Goal: Transaction & Acquisition: Purchase product/service

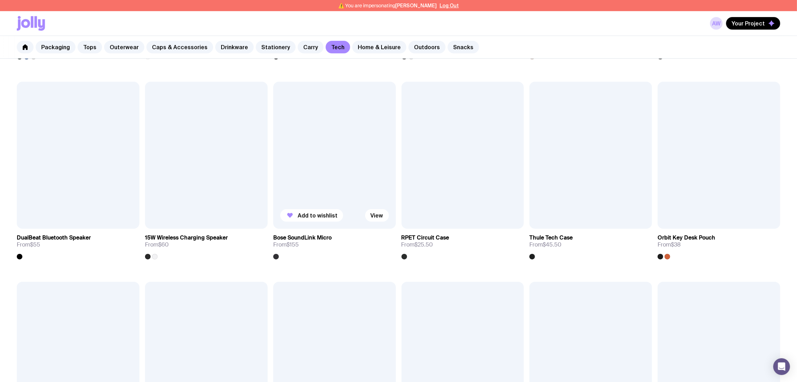
scroll to position [576, 0]
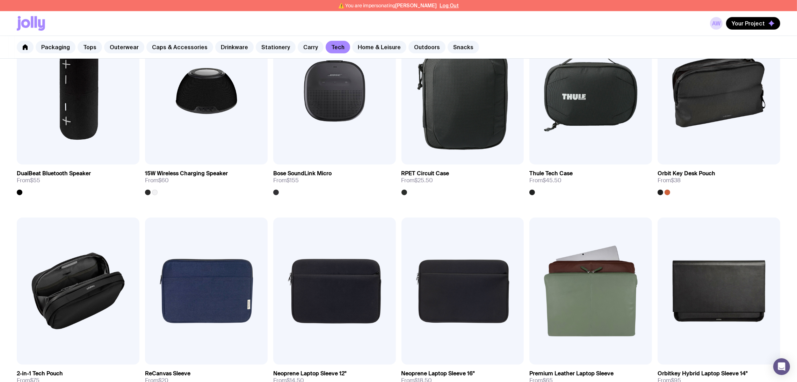
click at [344, 17] on div "AW Your Project" at bounding box center [398, 23] width 763 height 24
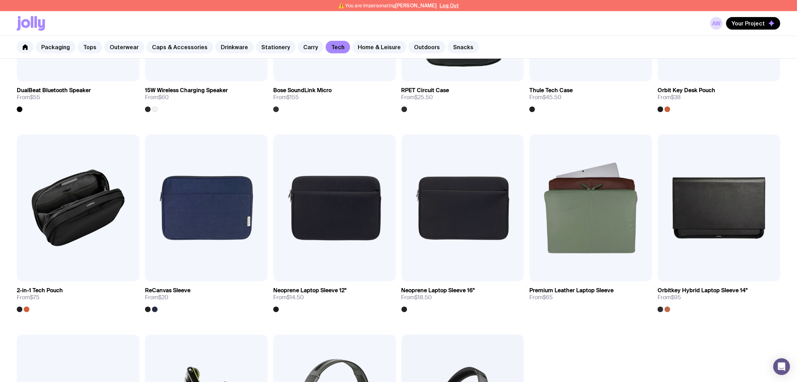
scroll to position [838, 0]
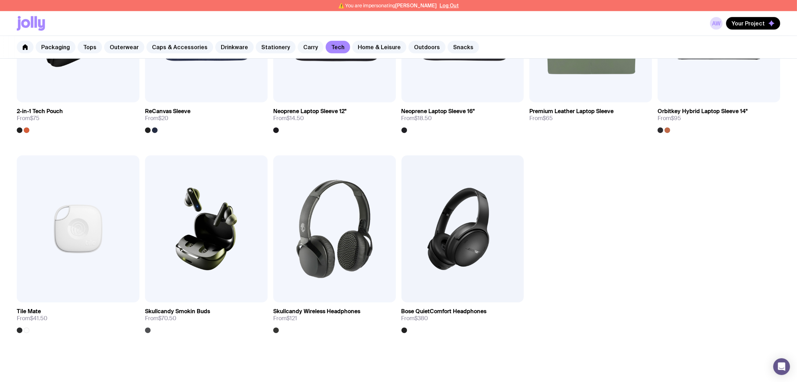
click at [302, 46] on link "Carry" at bounding box center [311, 47] width 26 height 13
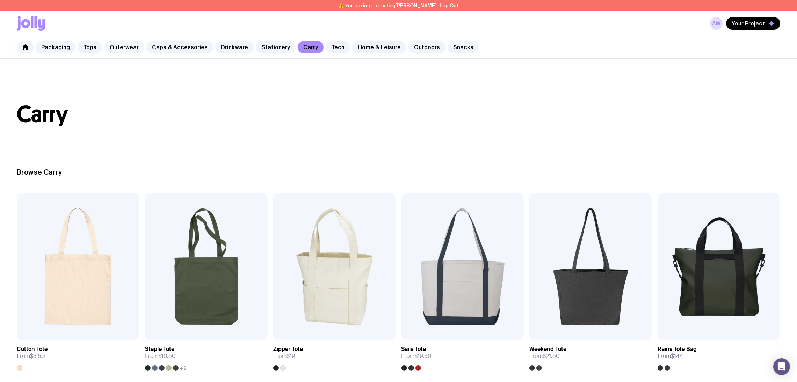
click at [127, 49] on link "Outerwear" at bounding box center [124, 47] width 40 height 13
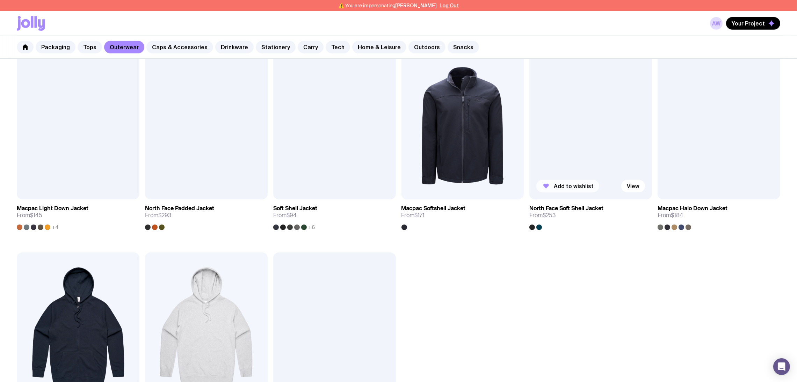
scroll to position [341, 0]
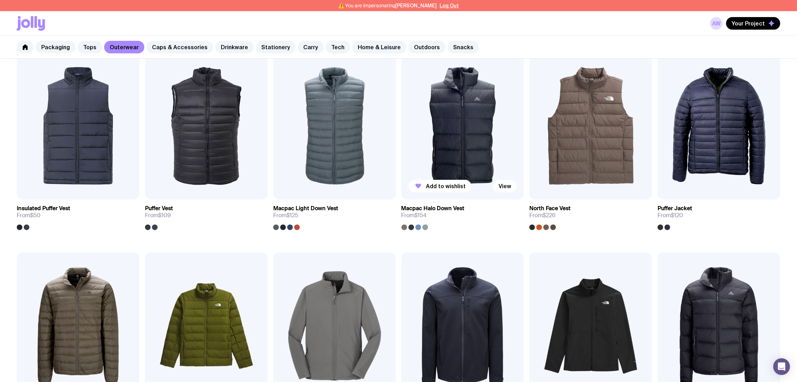
click at [469, 135] on img at bounding box center [462, 125] width 123 height 147
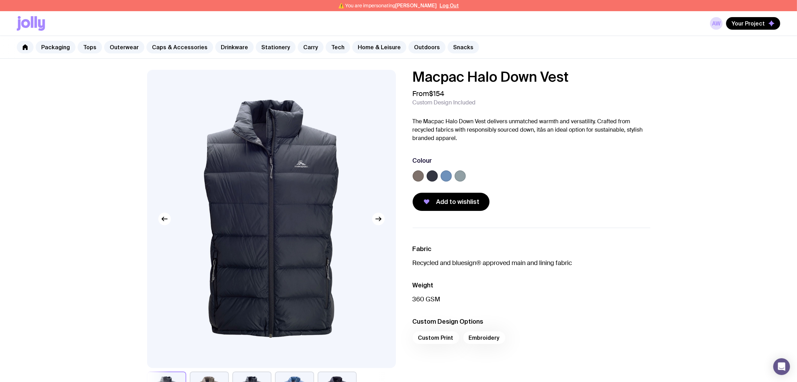
click at [441, 177] on label at bounding box center [445, 175] width 11 height 11
click at [0, 0] on input "radio" at bounding box center [0, 0] width 0 height 0
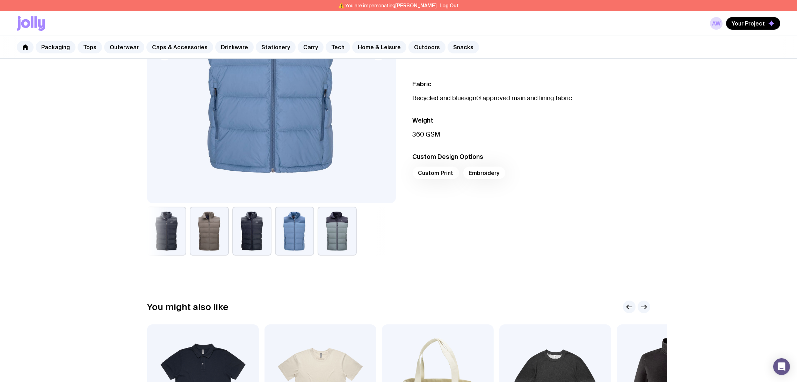
scroll to position [210, 0]
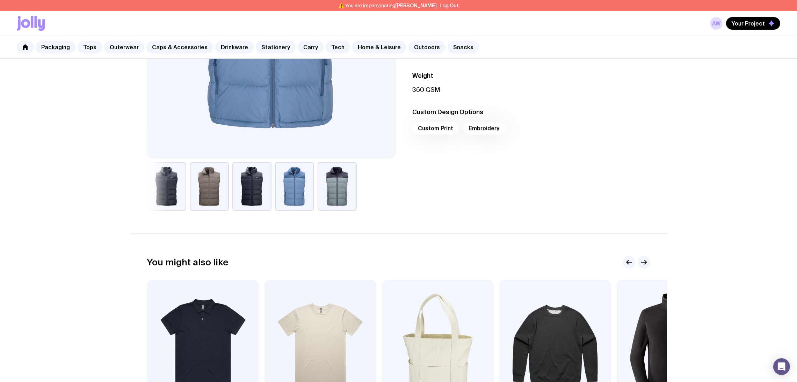
click at [297, 195] on button "button" at bounding box center [294, 186] width 39 height 49
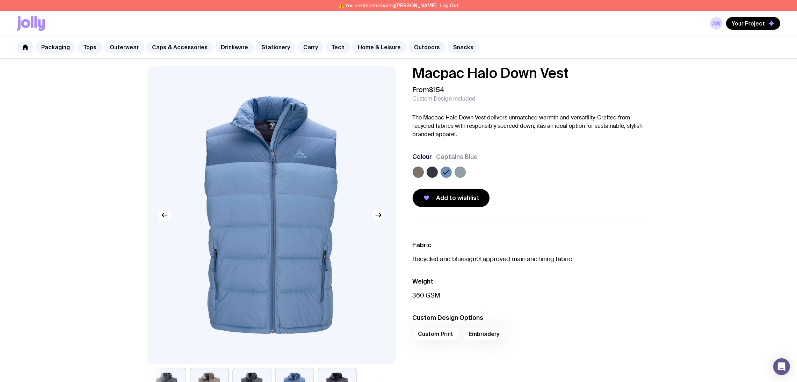
scroll to position [0, 0]
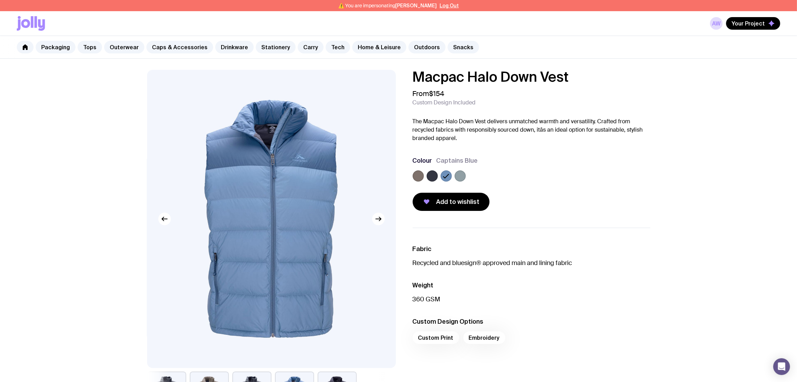
click at [437, 175] on label at bounding box center [431, 175] width 11 height 11
click at [0, 0] on input "radio" at bounding box center [0, 0] width 0 height 0
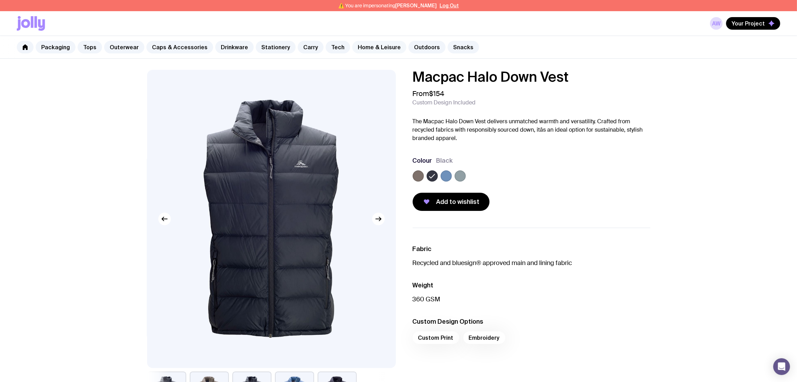
click at [366, 45] on link "Home & Leisure" at bounding box center [379, 47] width 54 height 13
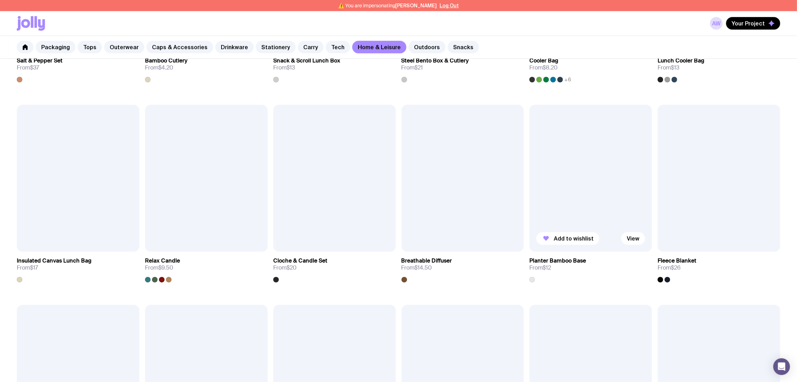
scroll to position [270, 0]
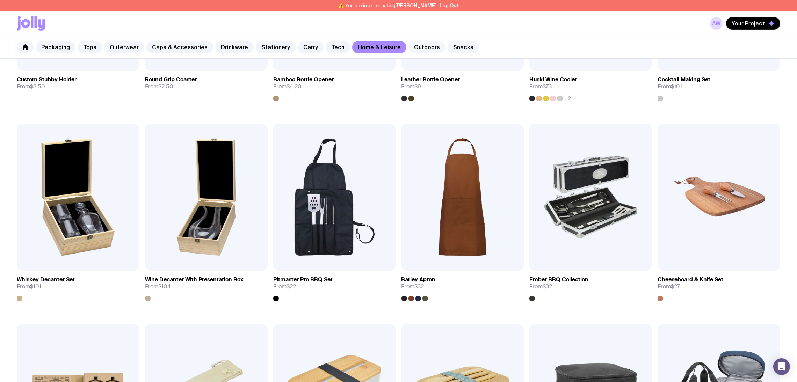
click at [410, 46] on link "Outdoors" at bounding box center [426, 47] width 37 height 13
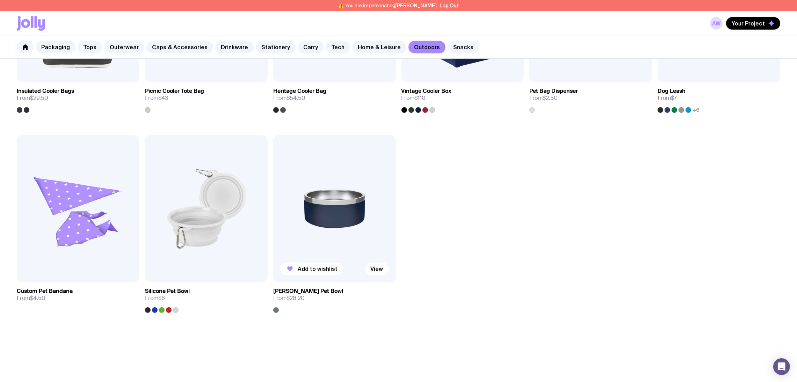
scroll to position [708, 0]
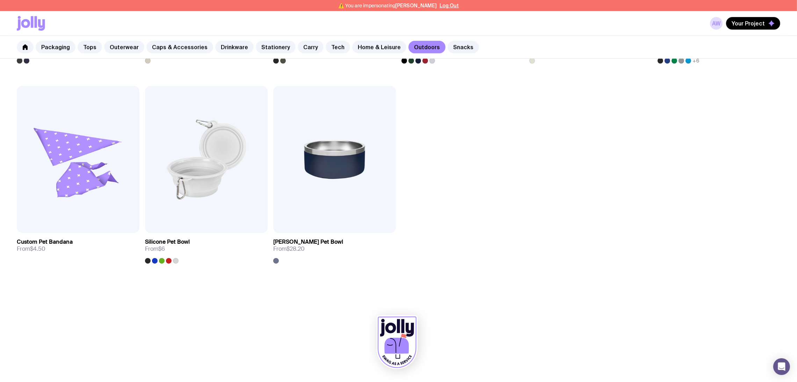
click at [293, 53] on div "Packaging Tops Outerwear Caps & Accessories Drinkware Stationery Carry Tech Hom…" at bounding box center [398, 47] width 797 height 23
click at [298, 47] on link "Carry" at bounding box center [311, 47] width 26 height 13
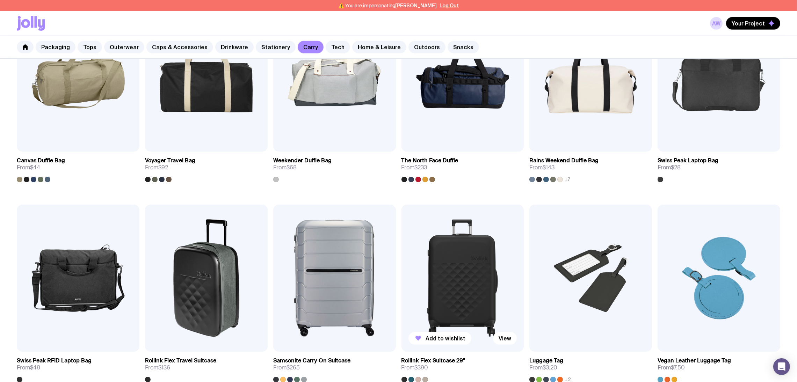
scroll to position [943, 0]
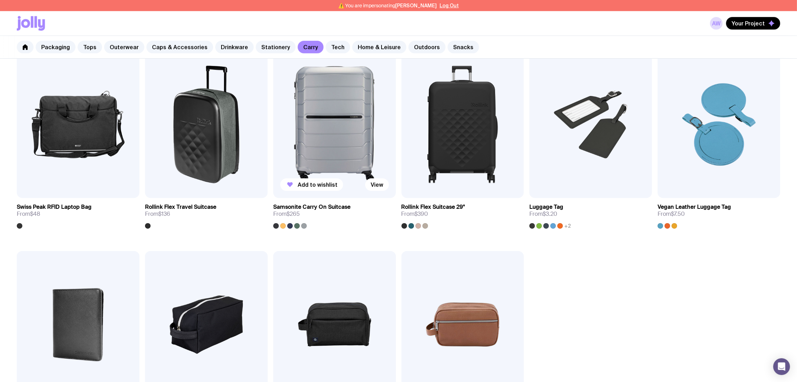
click at [280, 227] on div at bounding box center [283, 226] width 6 height 6
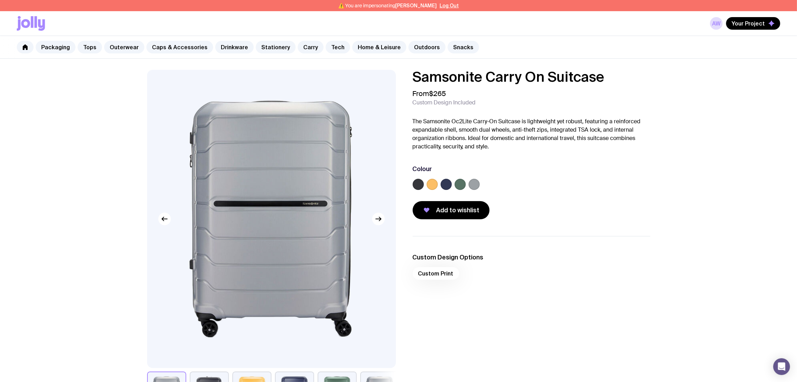
click at [415, 189] on label at bounding box center [417, 184] width 11 height 11
click at [0, 0] on input "radio" at bounding box center [0, 0] width 0 height 0
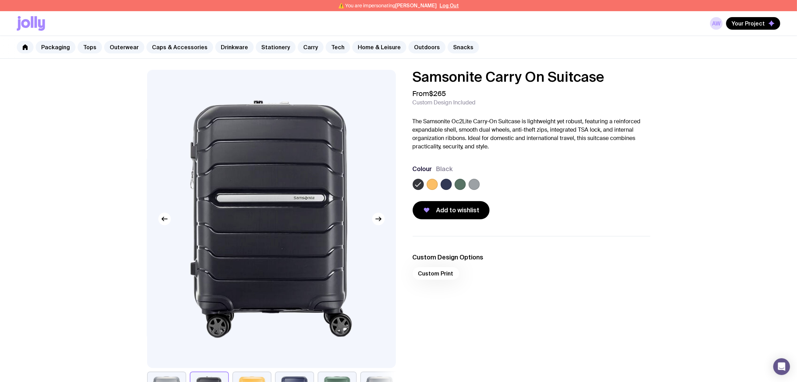
click at [429, 187] on label at bounding box center [431, 184] width 11 height 11
click at [0, 0] on input "radio" at bounding box center [0, 0] width 0 height 0
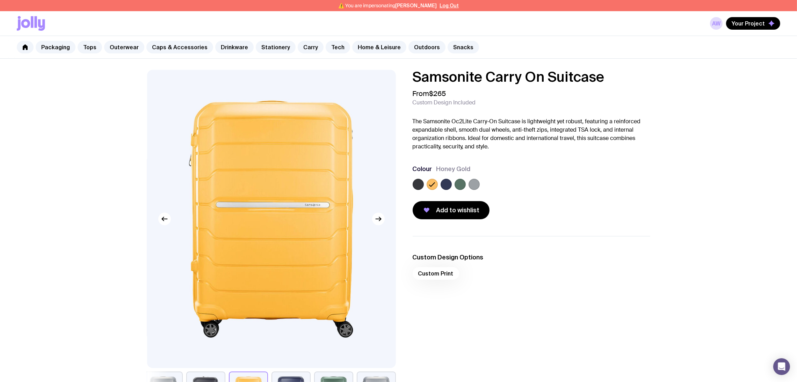
click at [443, 184] on label at bounding box center [445, 184] width 11 height 11
click at [0, 0] on input "radio" at bounding box center [0, 0] width 0 height 0
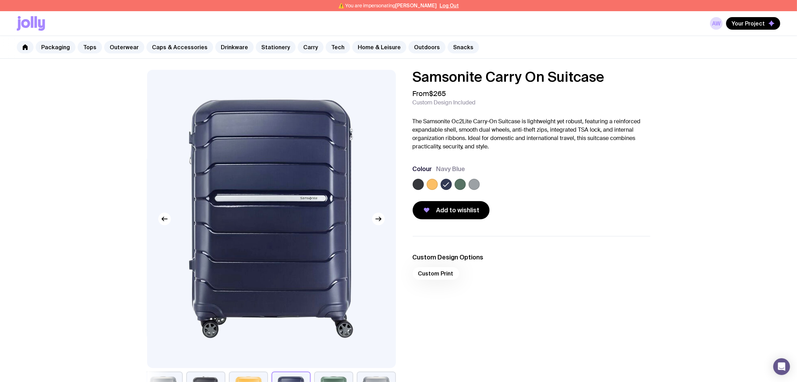
click at [458, 183] on label at bounding box center [459, 184] width 11 height 11
click at [0, 0] on input "radio" at bounding box center [0, 0] width 0 height 0
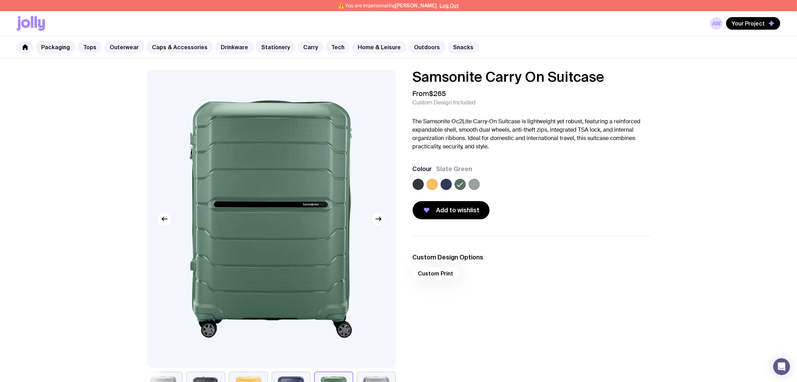
click at [472, 182] on label at bounding box center [473, 184] width 11 height 11
click at [0, 0] on input "radio" at bounding box center [0, 0] width 0 height 0
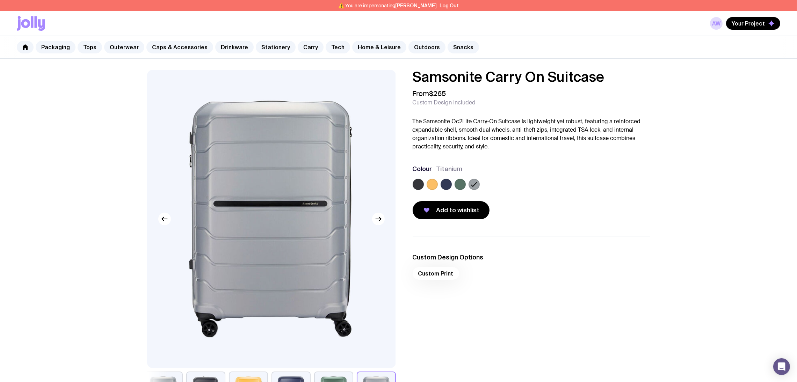
click at [419, 185] on label at bounding box center [417, 184] width 11 height 11
click at [0, 0] on input "radio" at bounding box center [0, 0] width 0 height 0
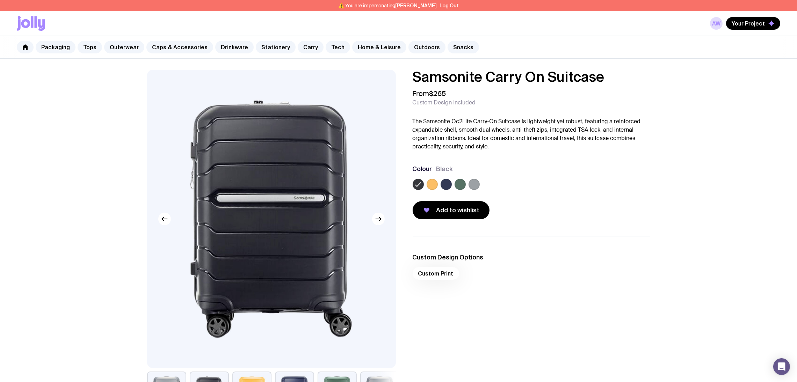
click at [444, 189] on label at bounding box center [445, 184] width 11 height 11
click at [0, 0] on input "radio" at bounding box center [0, 0] width 0 height 0
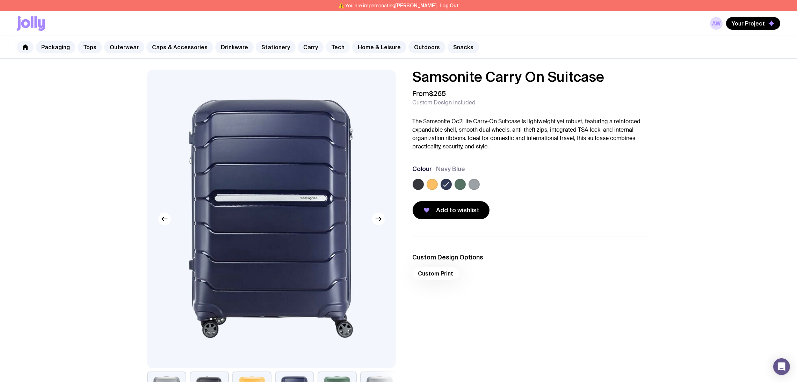
click at [326, 44] on link "Tech" at bounding box center [338, 47] width 24 height 13
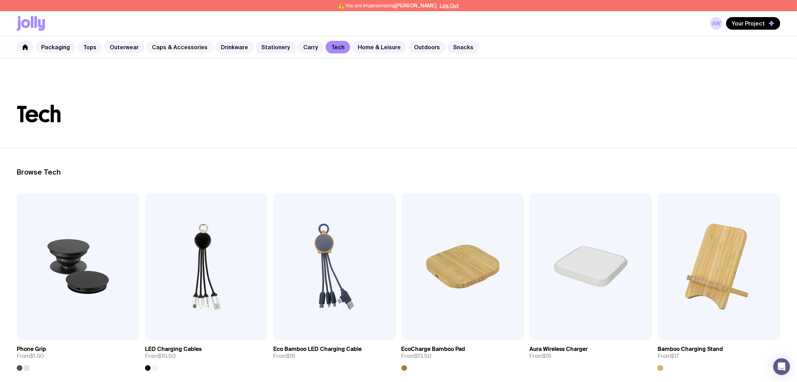
click at [173, 48] on link "Caps & Accessories" at bounding box center [179, 47] width 67 height 13
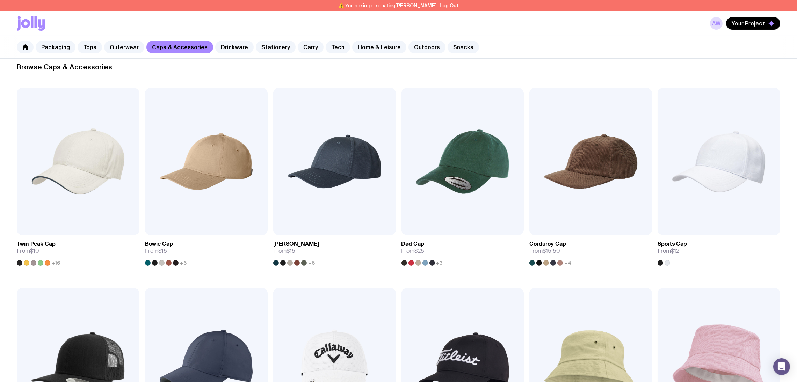
scroll to position [105, 0]
click at [53, 47] on link "Packaging" at bounding box center [56, 47] width 40 height 13
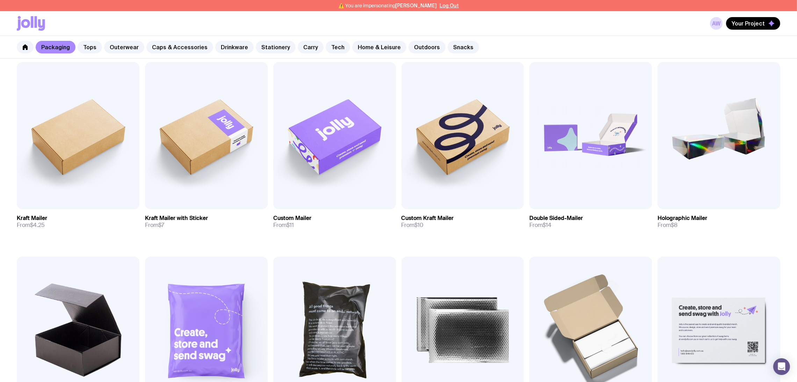
scroll to position [210, 0]
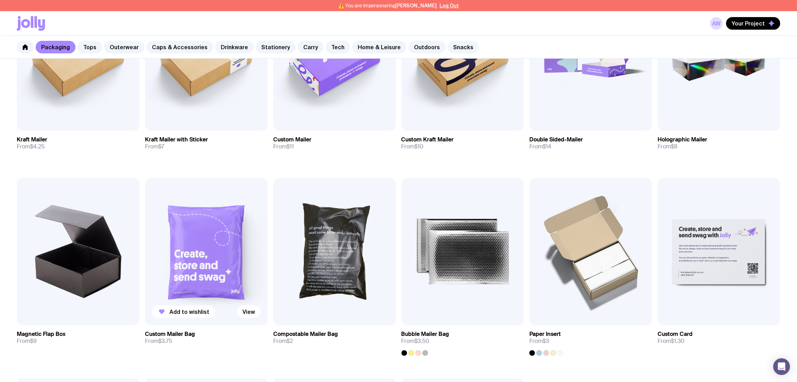
click at [205, 254] on img at bounding box center [206, 251] width 123 height 147
